Goal: Task Accomplishment & Management: Complete application form

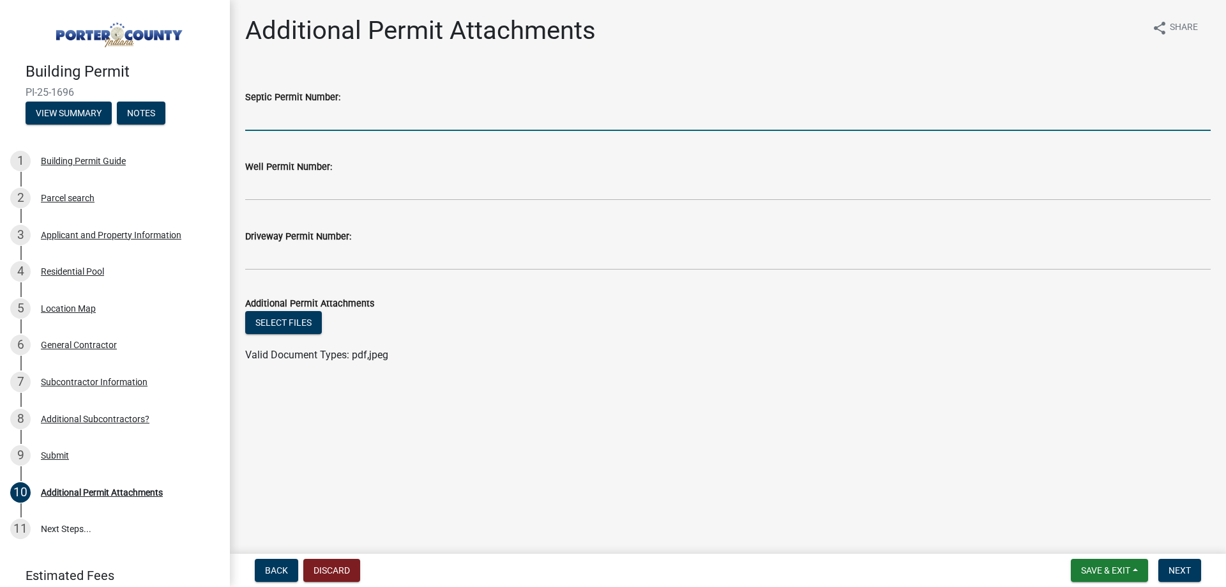
click at [379, 125] on input "Septic Permit Number:" at bounding box center [728, 118] width 966 height 26
type input "NA"
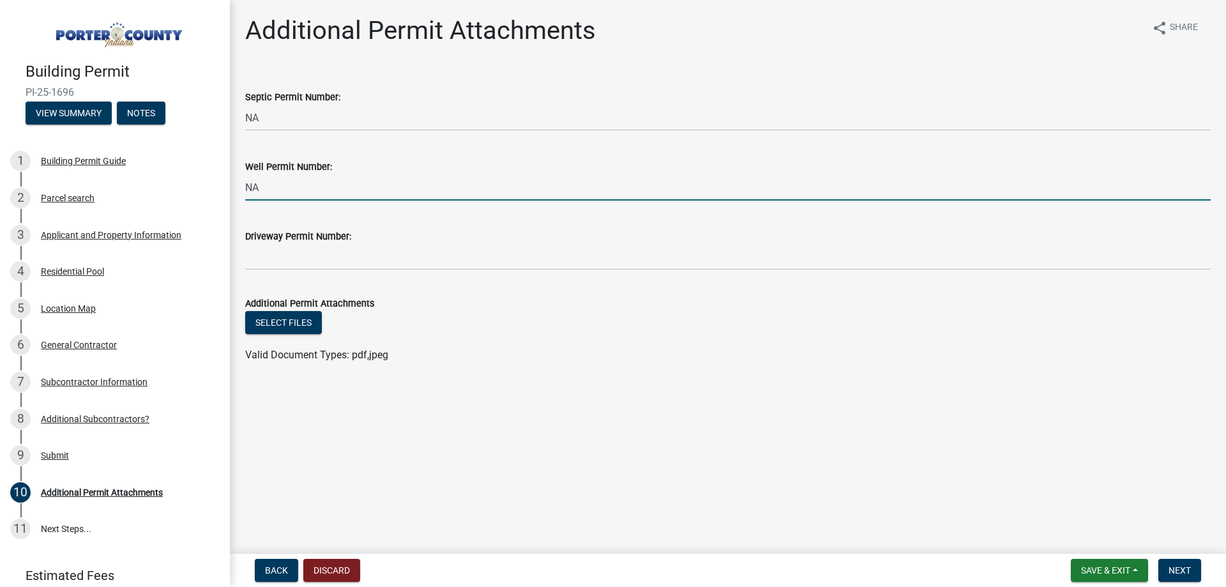
type input "NA"
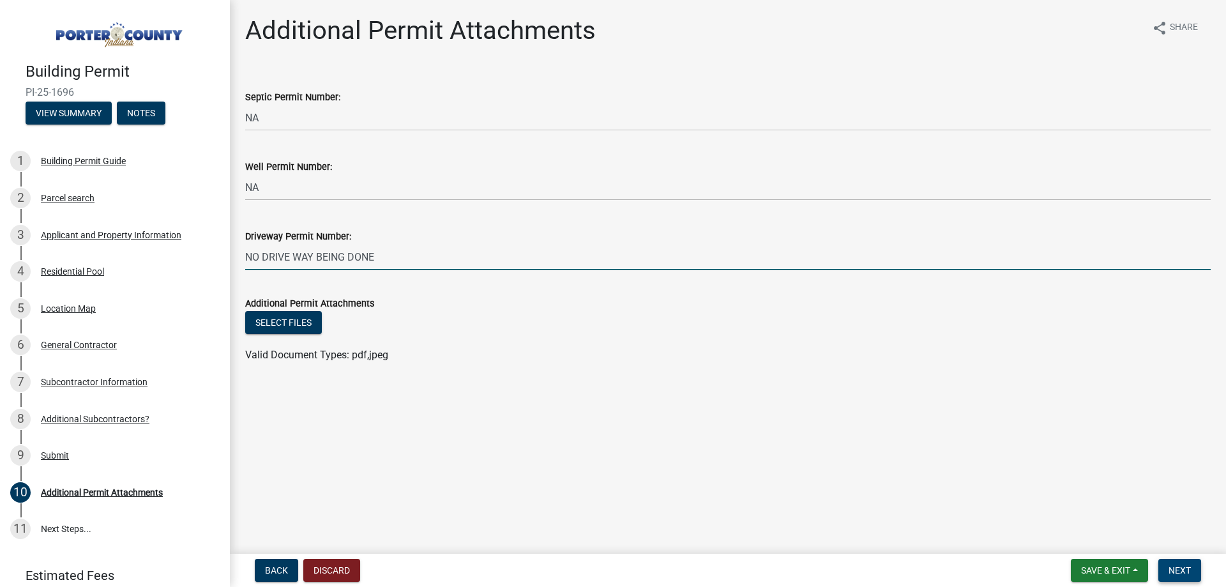
type input "NO DRIVE WAY BEING DONE"
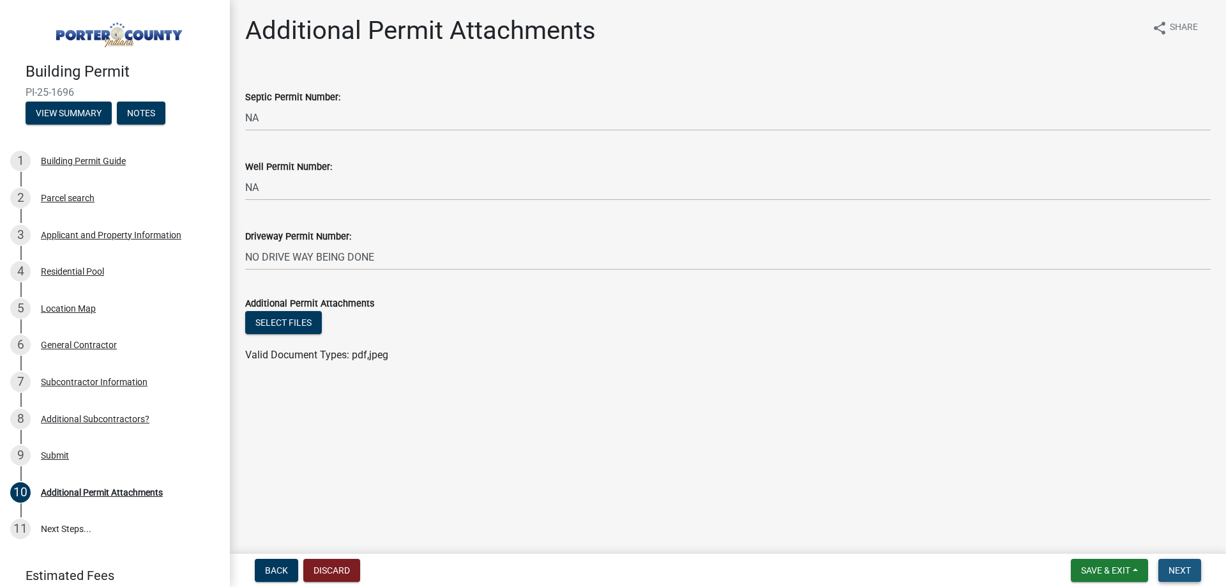
click at [1175, 570] on span "Next" at bounding box center [1180, 570] width 22 height 10
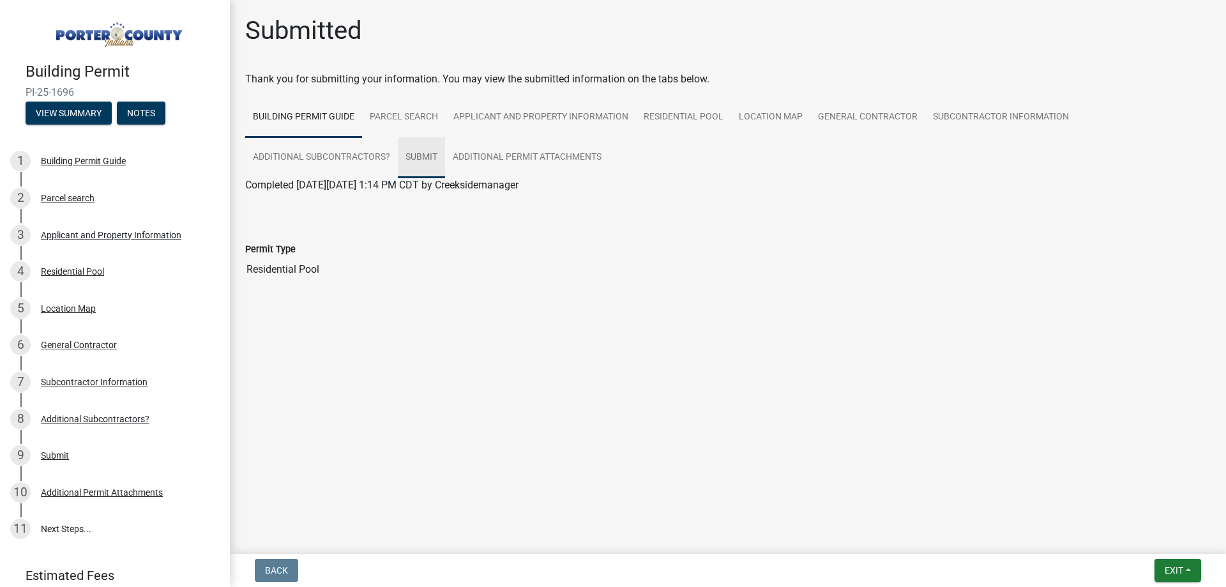
click at [425, 155] on link "Submit" at bounding box center [421, 157] width 47 height 41
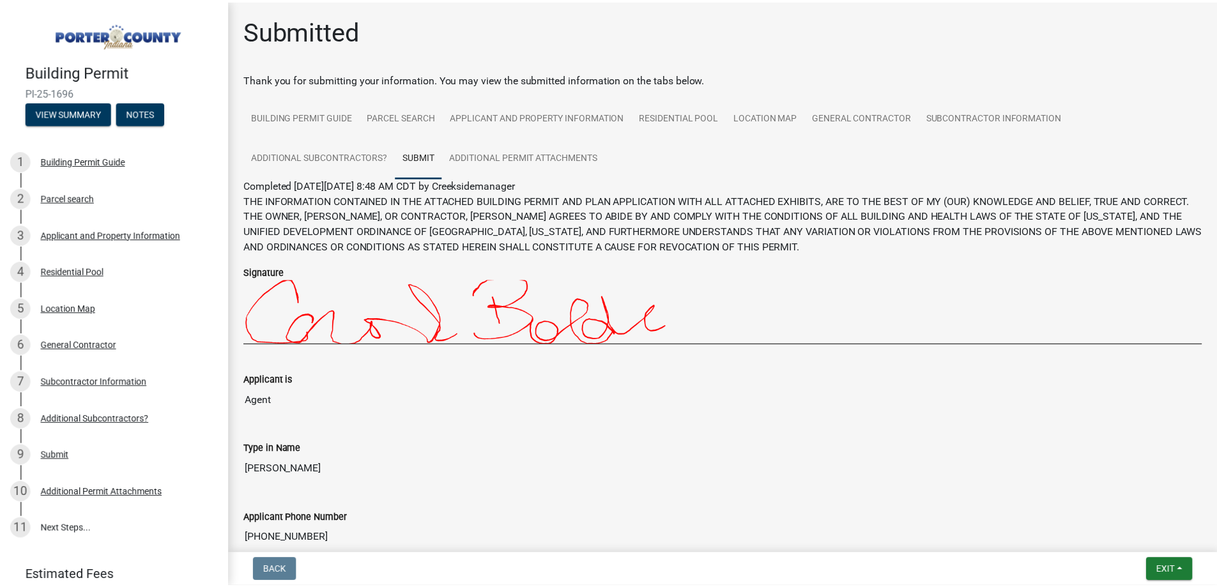
scroll to position [226, 0]
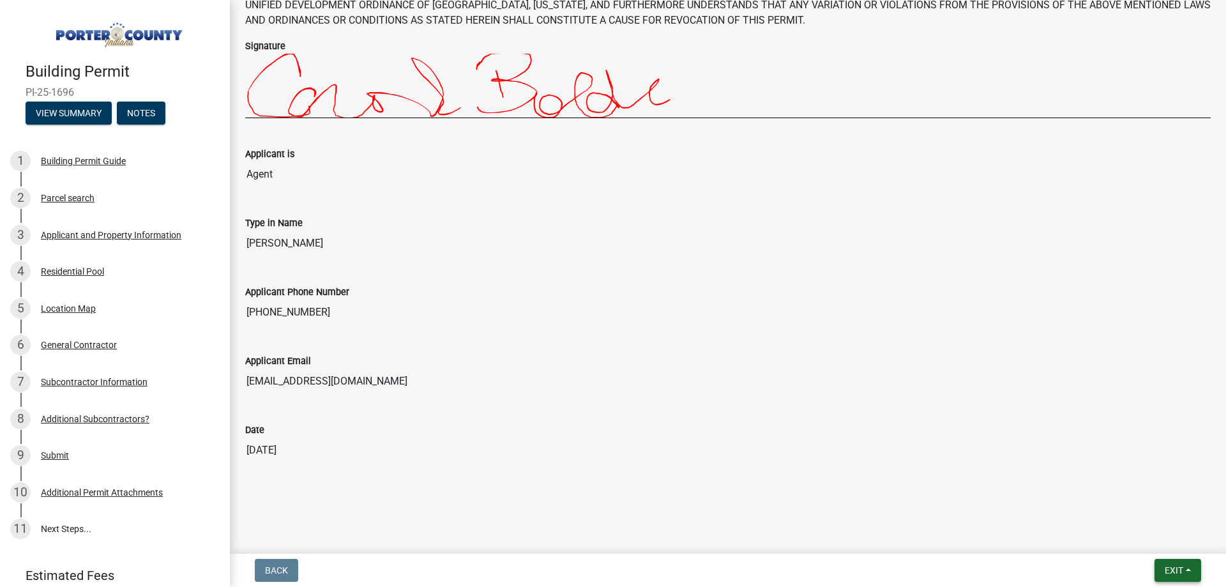
click at [1187, 565] on button "Exit" at bounding box center [1178, 570] width 47 height 23
click at [1153, 543] on button "Save & Exit" at bounding box center [1150, 537] width 102 height 31
